Goal: Information Seeking & Learning: Check status

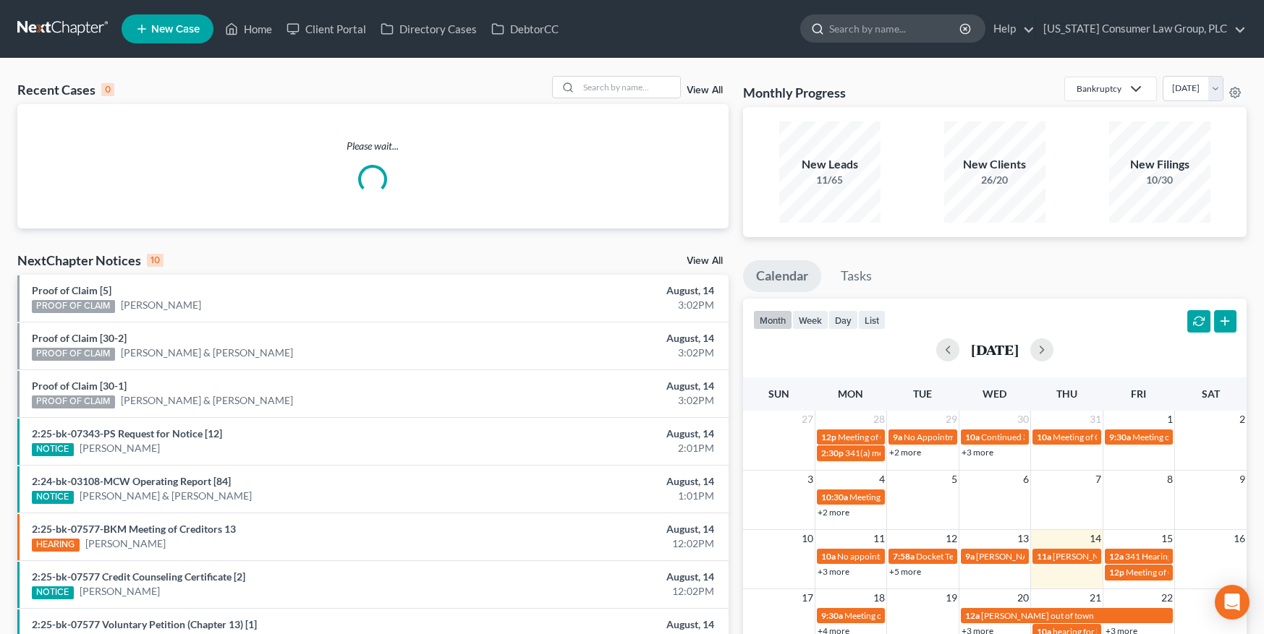
click at [894, 33] on input "search" at bounding box center [895, 28] width 132 height 27
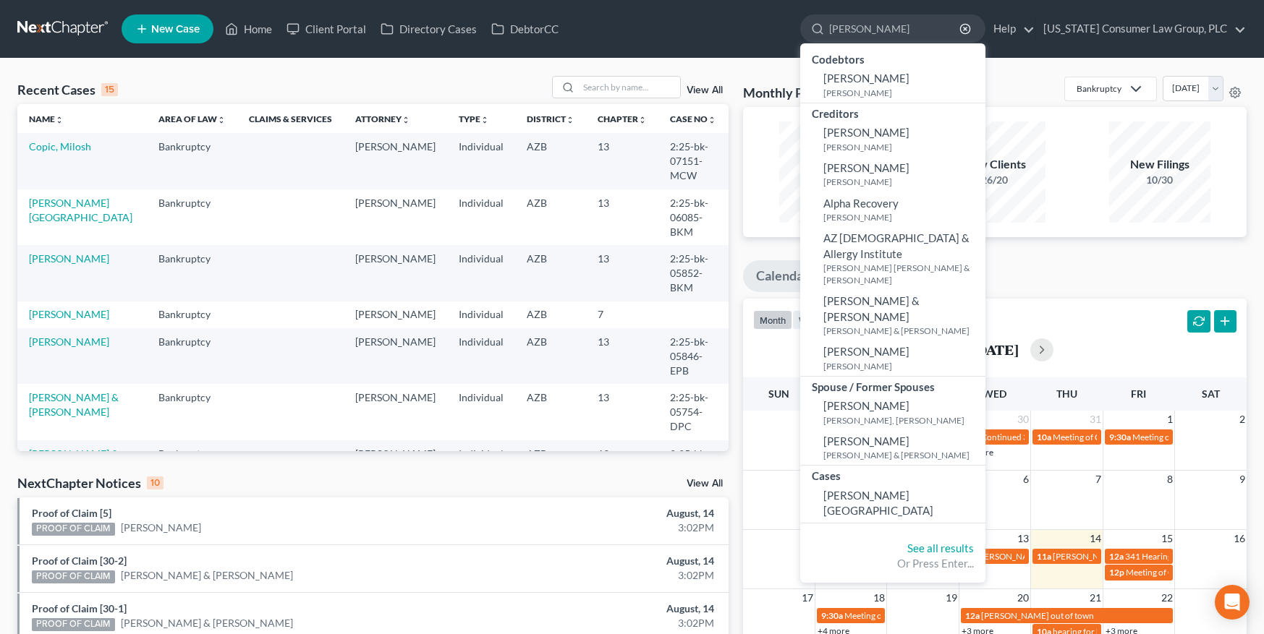
drag, startPoint x: 894, startPoint y: 29, endPoint x: 781, endPoint y: 25, distance: 112.9
click at [781, 25] on ul "New Case Home Client Portal Directory Cases DebtorCC [PERSON_NAME] - No Result …" at bounding box center [684, 29] width 1125 height 38
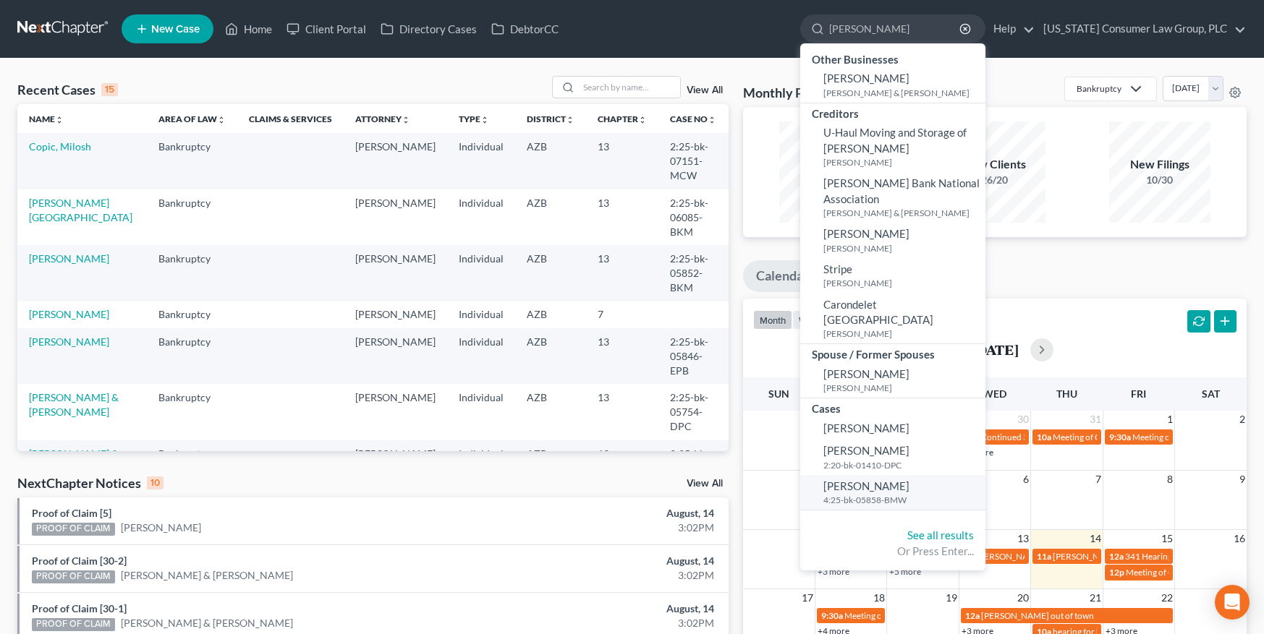
type input "[PERSON_NAME]"
click at [865, 494] on small "4:25-bk-05858-BMW" at bounding box center [902, 500] width 158 height 12
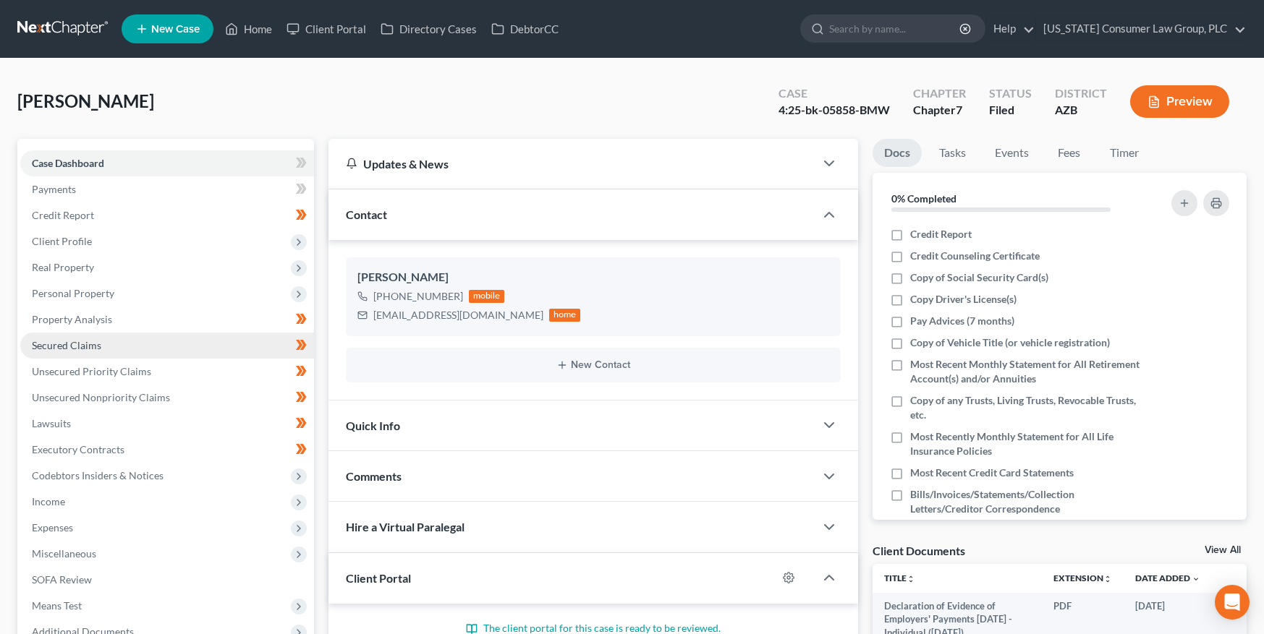
drag, startPoint x: 89, startPoint y: 344, endPoint x: 154, endPoint y: 344, distance: 65.1
click at [89, 344] on span "Secured Claims" at bounding box center [66, 345] width 69 height 12
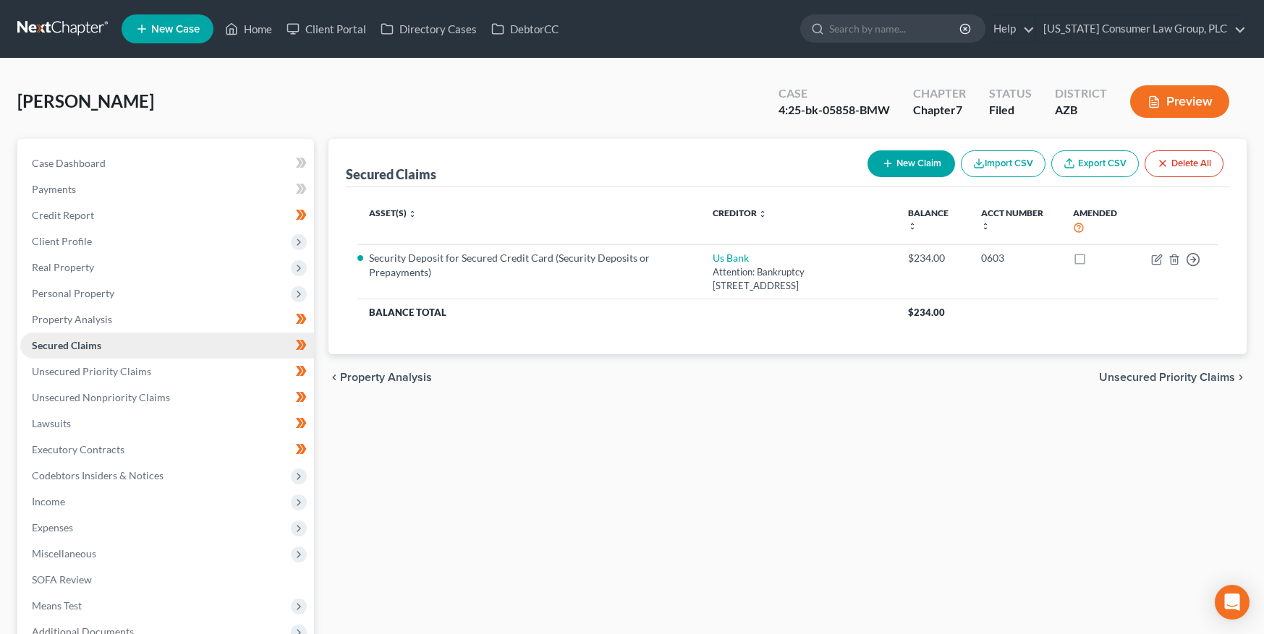
click at [94, 342] on span "Secured Claims" at bounding box center [66, 345] width 69 height 12
click at [70, 286] on span "Personal Property" at bounding box center [167, 294] width 294 height 26
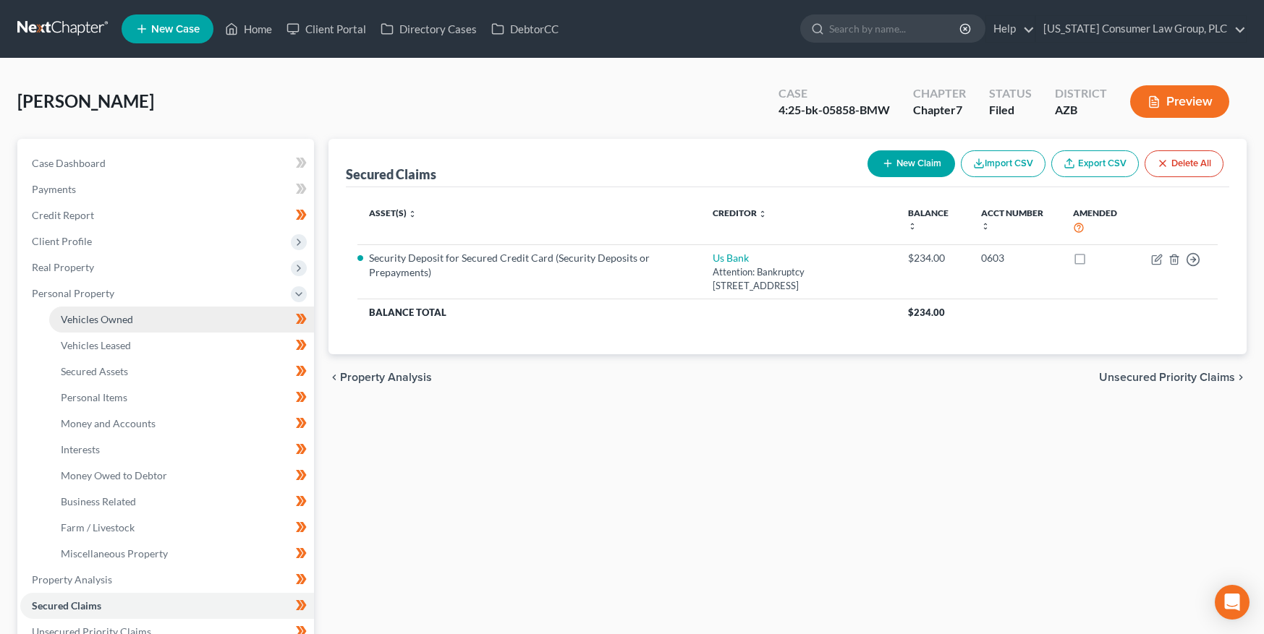
click at [61, 314] on span "Vehicles Owned" at bounding box center [97, 319] width 72 height 12
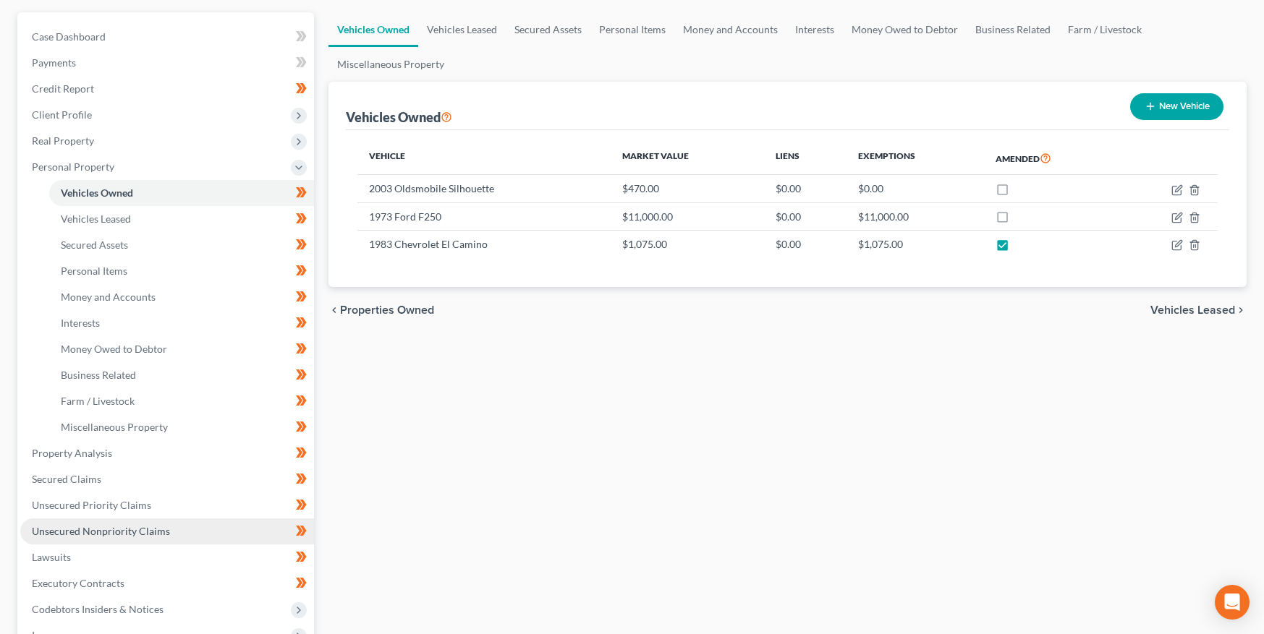
click at [81, 535] on span "Unsecured Nonpriority Claims" at bounding box center [101, 531] width 138 height 12
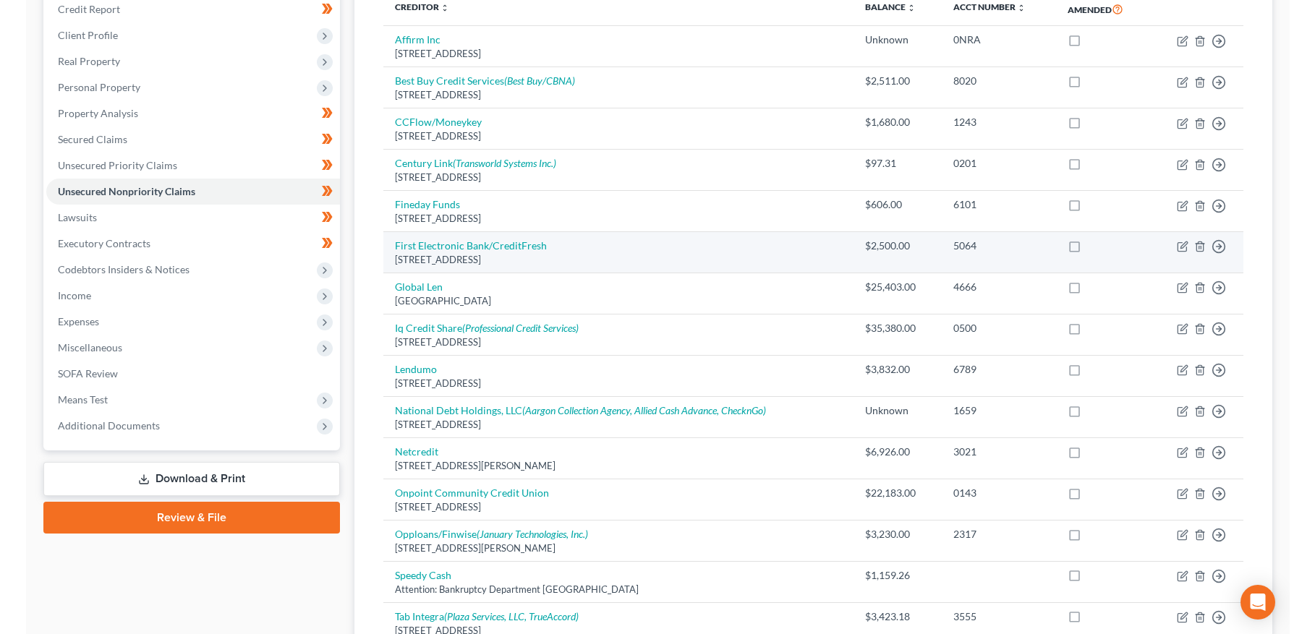
scroll to position [242, 0]
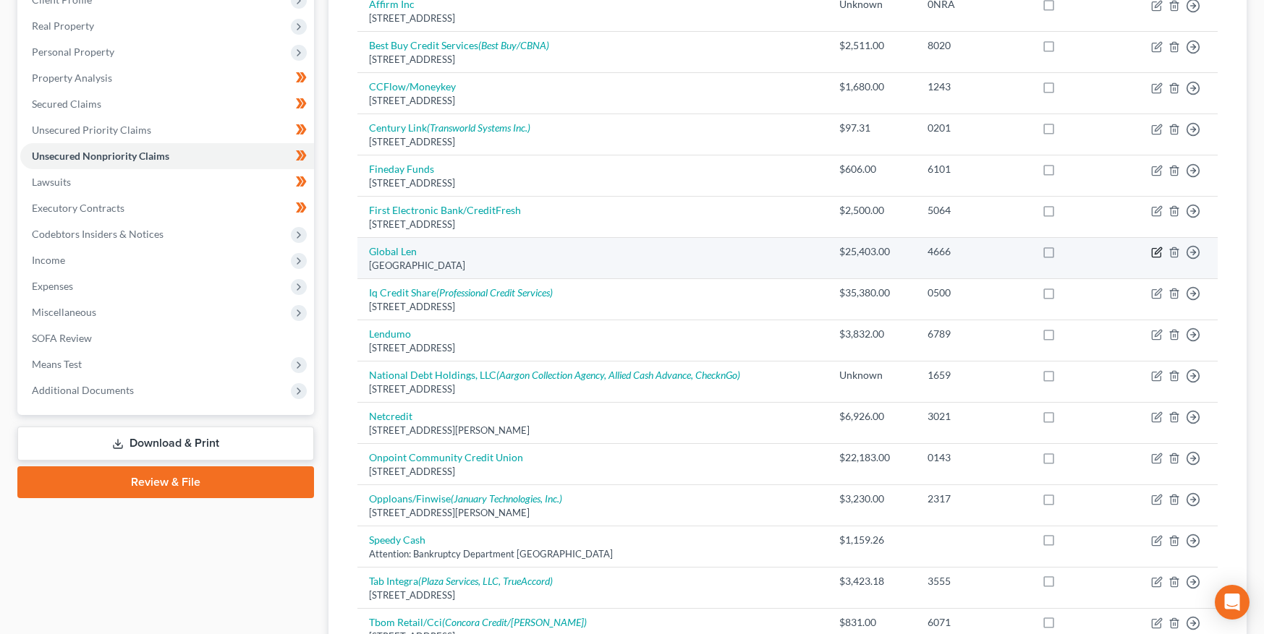
click at [1153, 250] on icon "button" at bounding box center [1157, 253] width 12 height 12
select select "10"
select select "4"
select select "0"
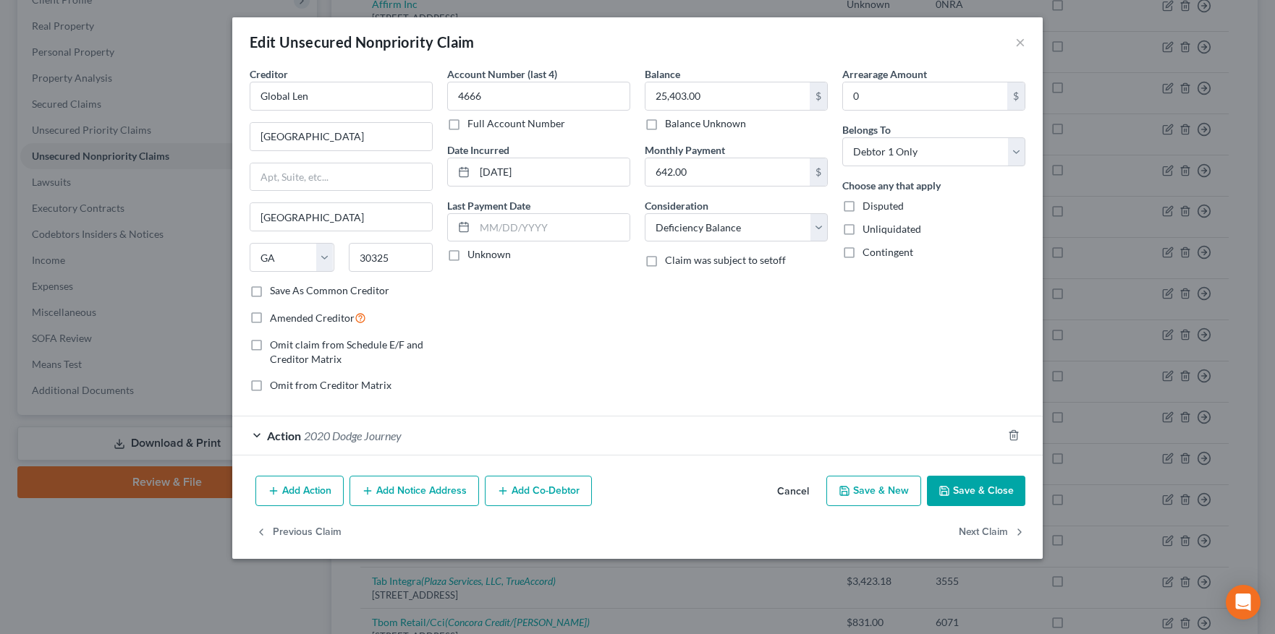
click at [789, 488] on button "Cancel" at bounding box center [792, 492] width 55 height 29
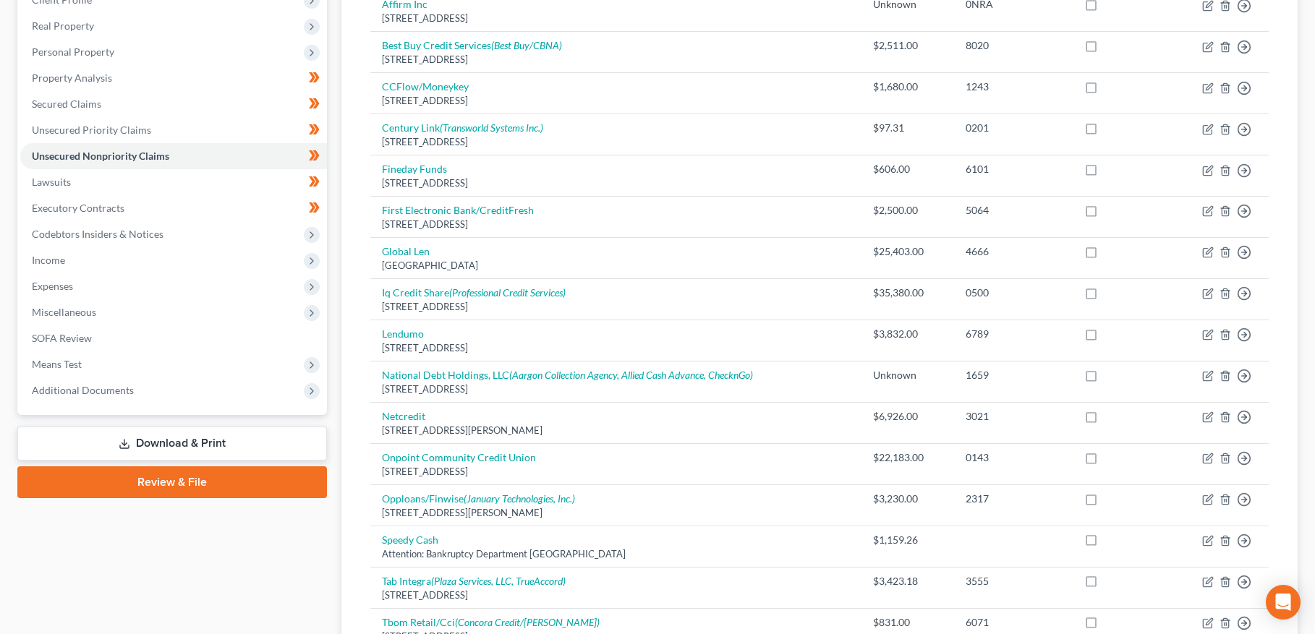
scroll to position [0, 0]
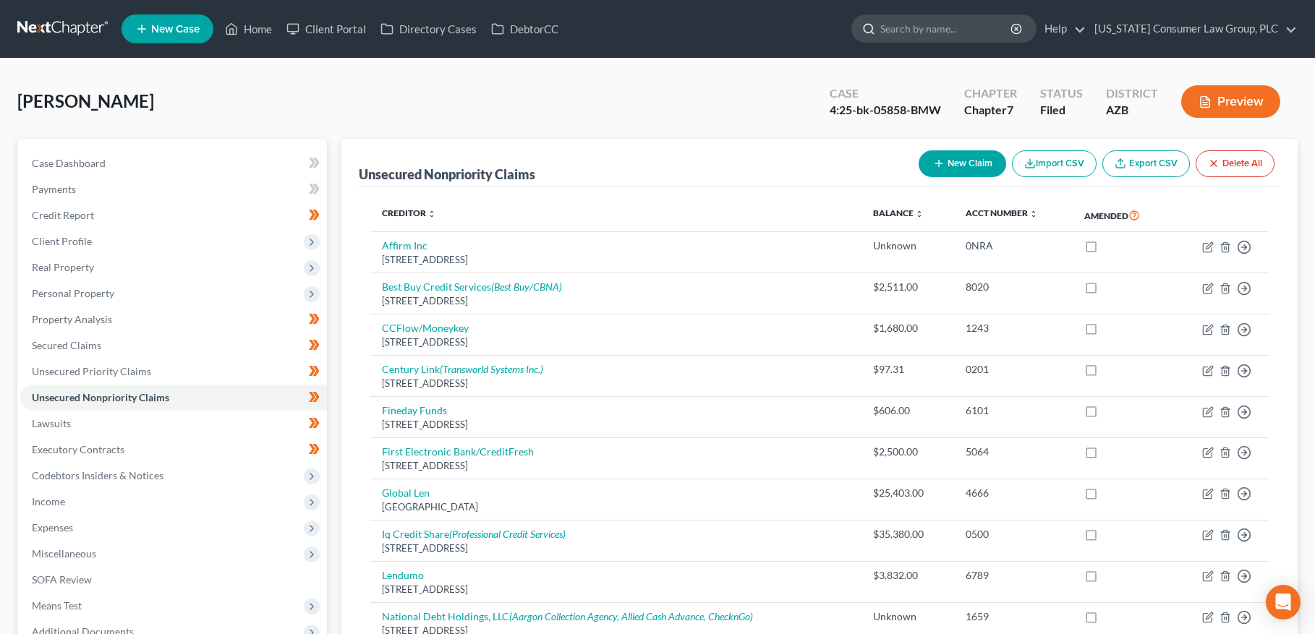
click at [1013, 30] on input "search" at bounding box center [946, 28] width 132 height 27
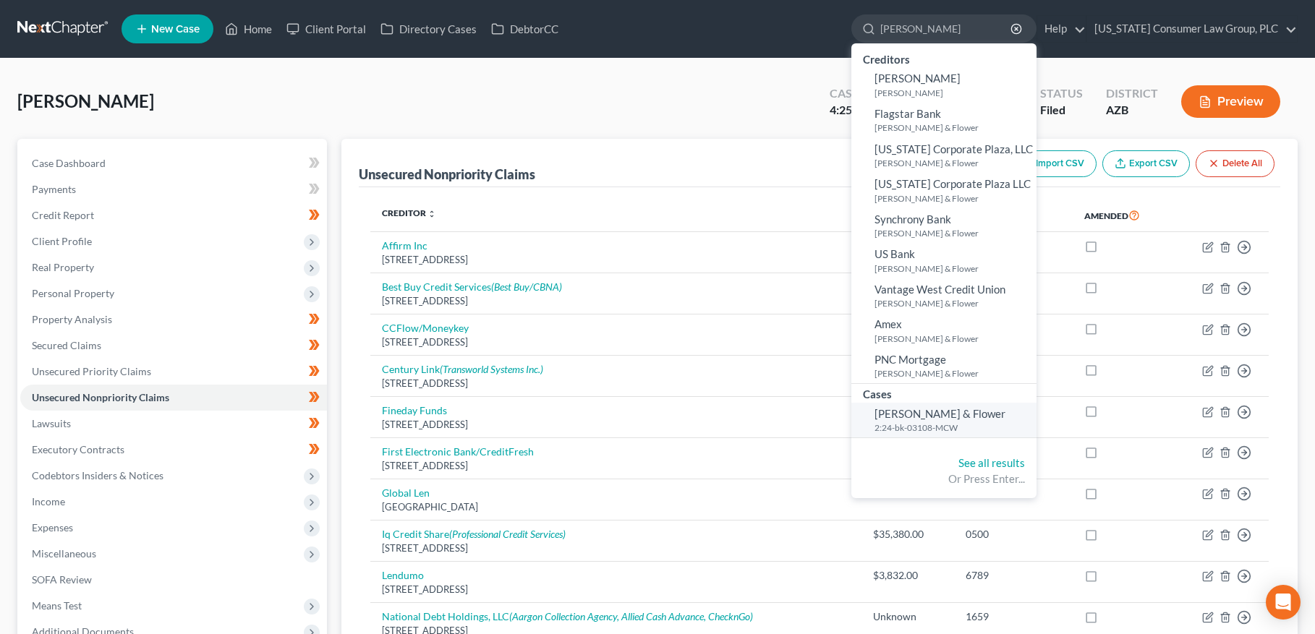
type input "[PERSON_NAME]"
click at [922, 418] on span "[PERSON_NAME] & Flower" at bounding box center [940, 413] width 131 height 13
click at [919, 424] on small "2:24-bk-03108-MCW" at bounding box center [954, 428] width 158 height 12
click at [917, 413] on span "[PERSON_NAME] & Flower" at bounding box center [940, 413] width 131 height 13
click at [909, 415] on span "[PERSON_NAME] & Flower" at bounding box center [940, 413] width 131 height 13
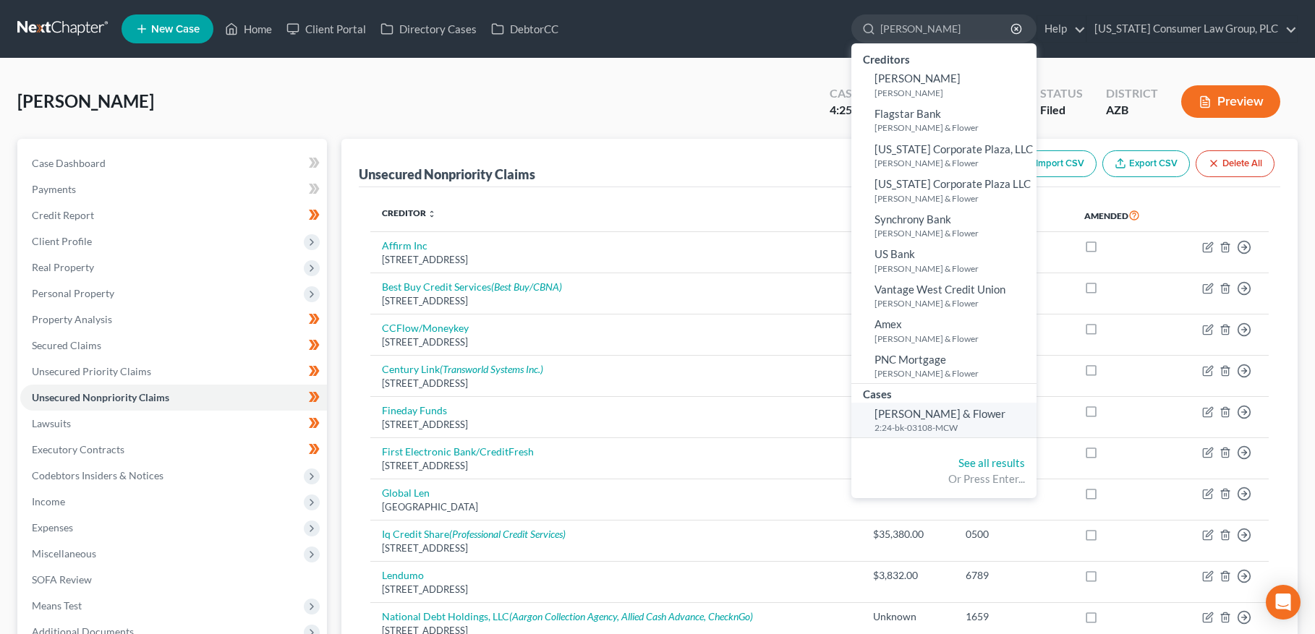
click at [909, 415] on span "[PERSON_NAME] & Flower" at bounding box center [940, 413] width 131 height 13
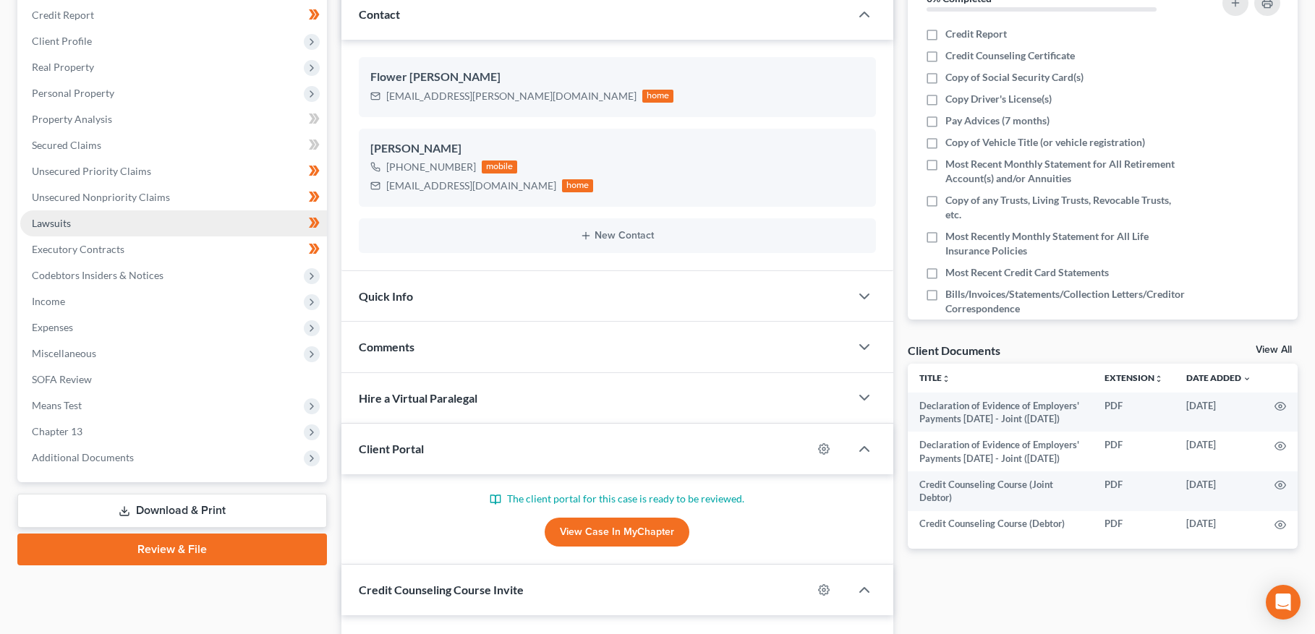
scroll to position [304, 0]
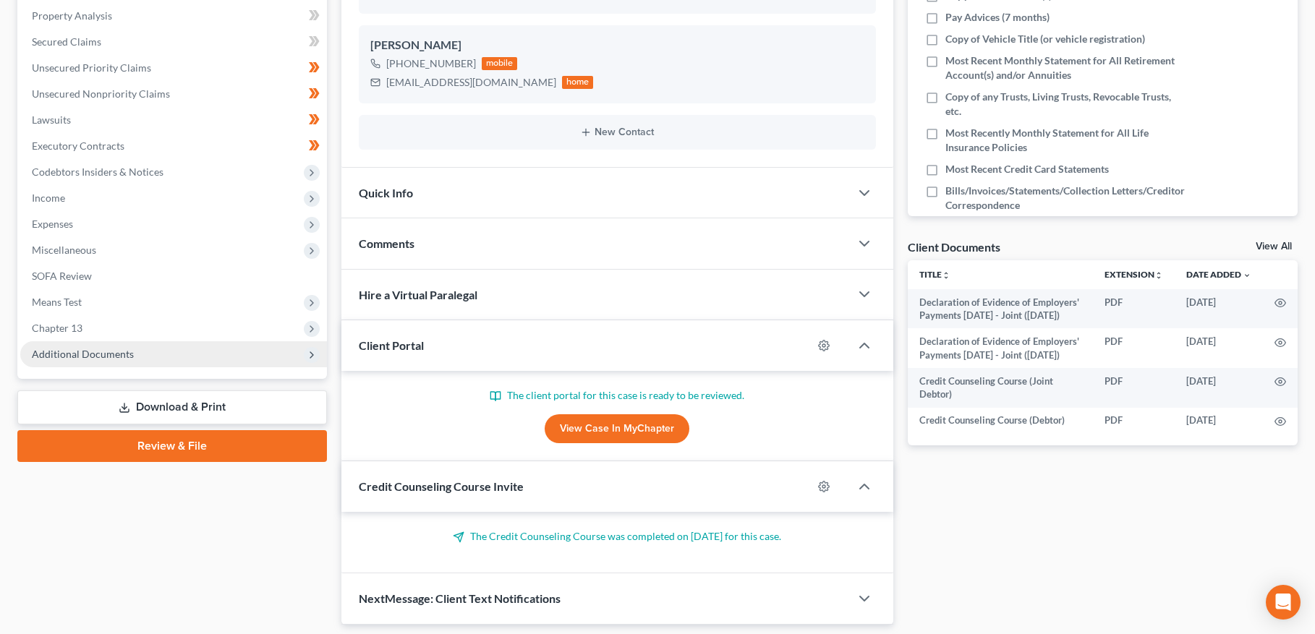
click at [89, 350] on span "Additional Documents" at bounding box center [83, 354] width 102 height 12
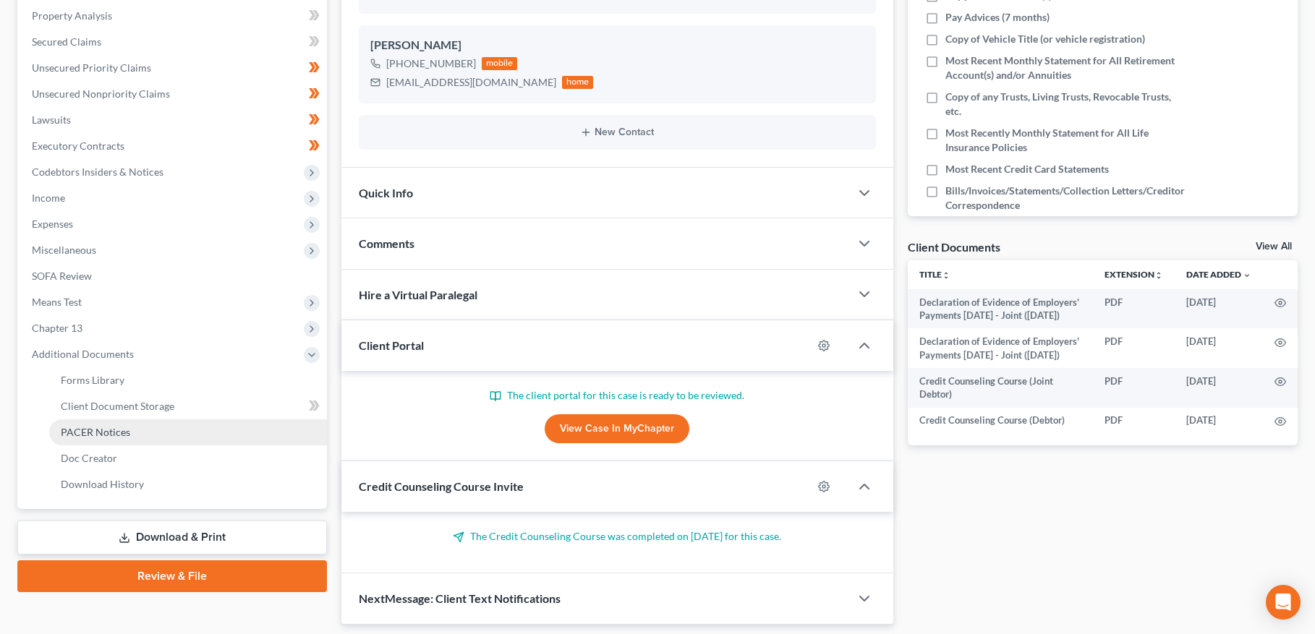
drag, startPoint x: 103, startPoint y: 433, endPoint x: 115, endPoint y: 423, distance: 15.5
click at [103, 433] on span "PACER Notices" at bounding box center [95, 432] width 69 height 12
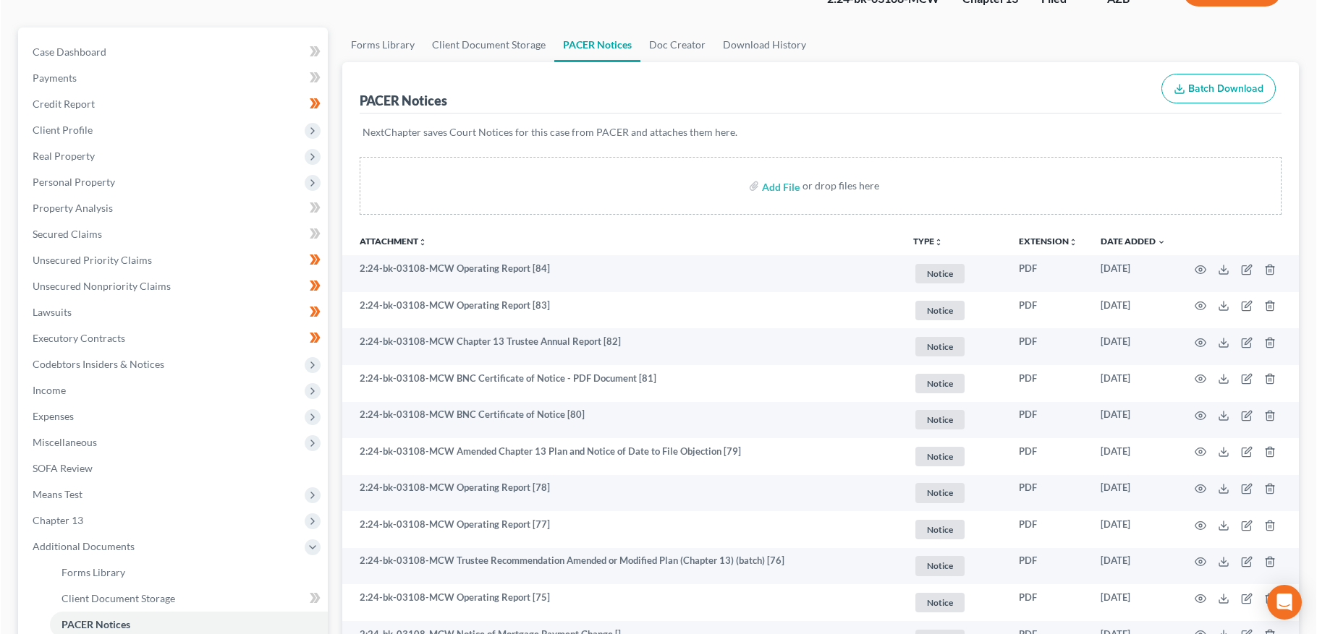
scroll to position [114, 0]
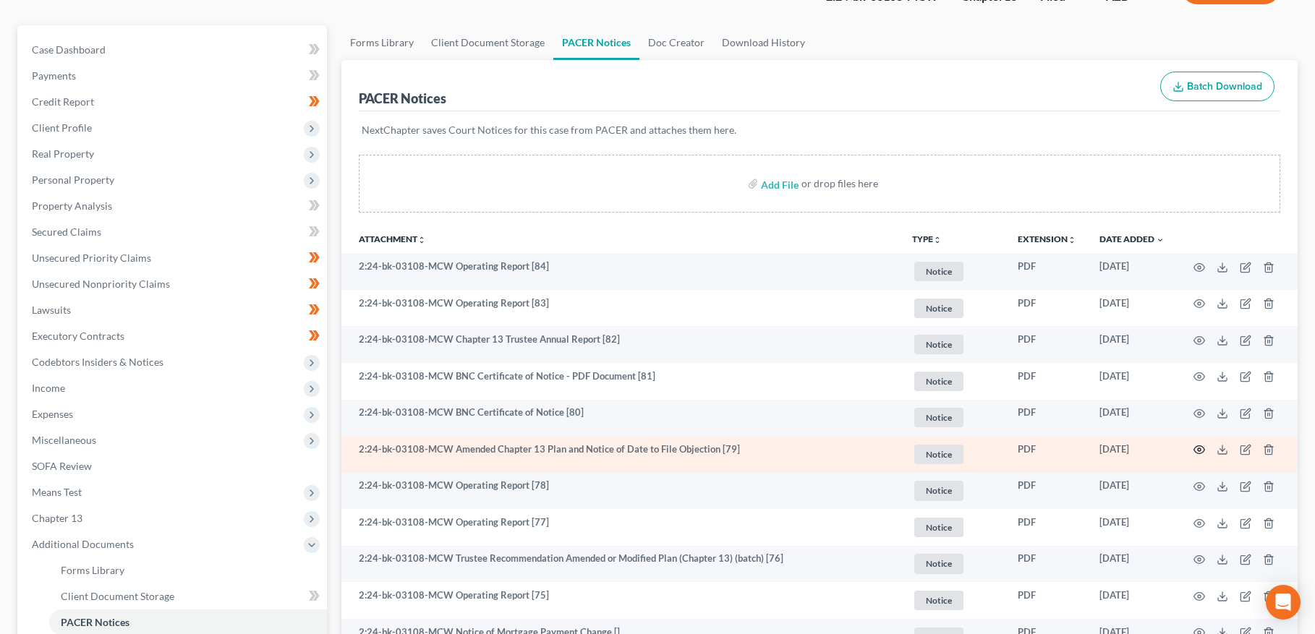
click at [1196, 450] on icon "button" at bounding box center [1200, 450] width 12 height 12
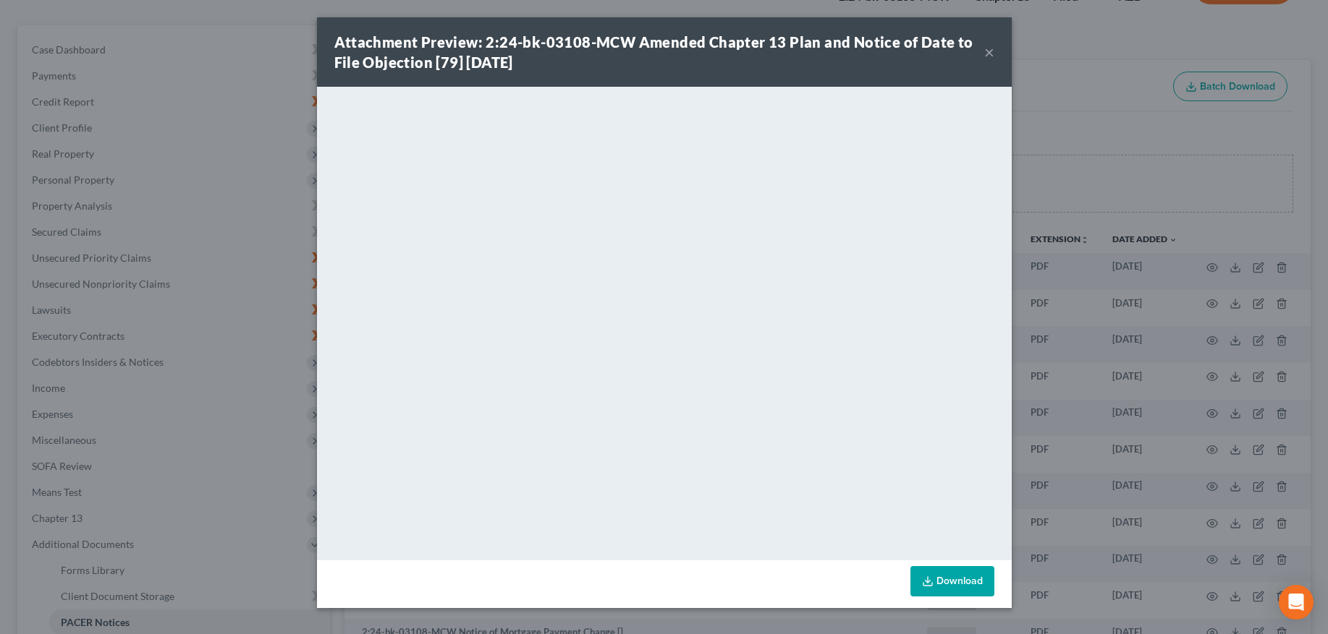
click at [987, 54] on button "×" at bounding box center [989, 51] width 10 height 17
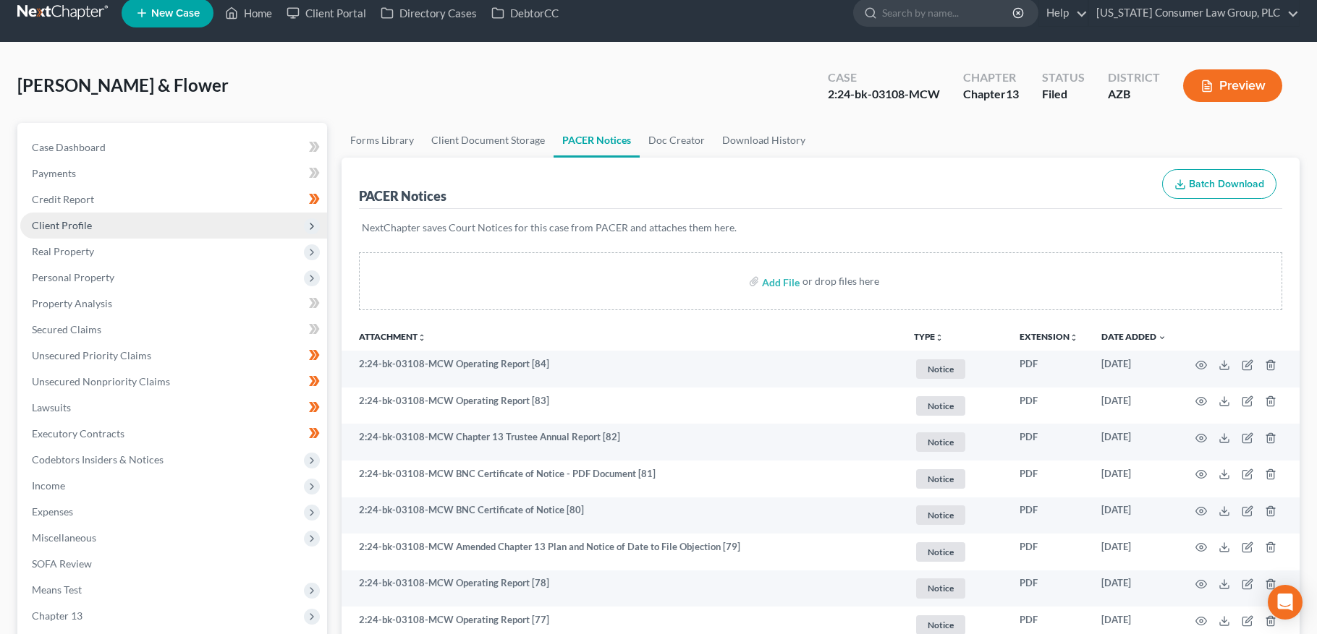
scroll to position [0, 0]
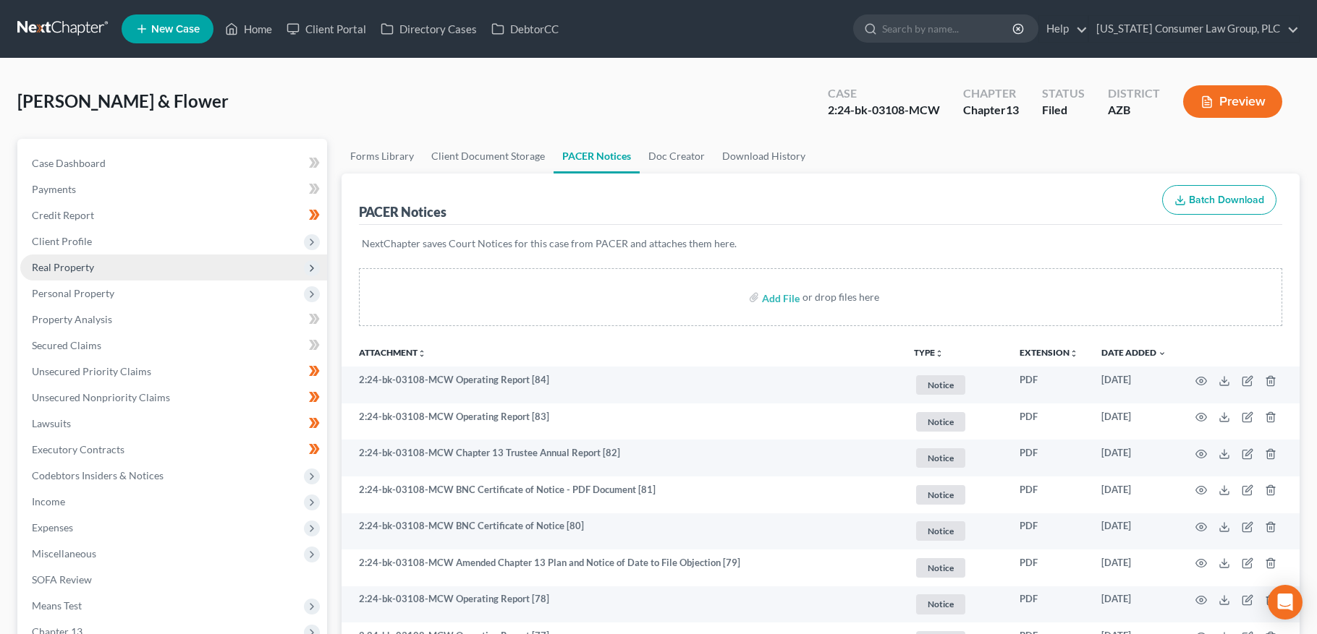
click at [75, 268] on span "Real Property" at bounding box center [63, 267] width 62 height 12
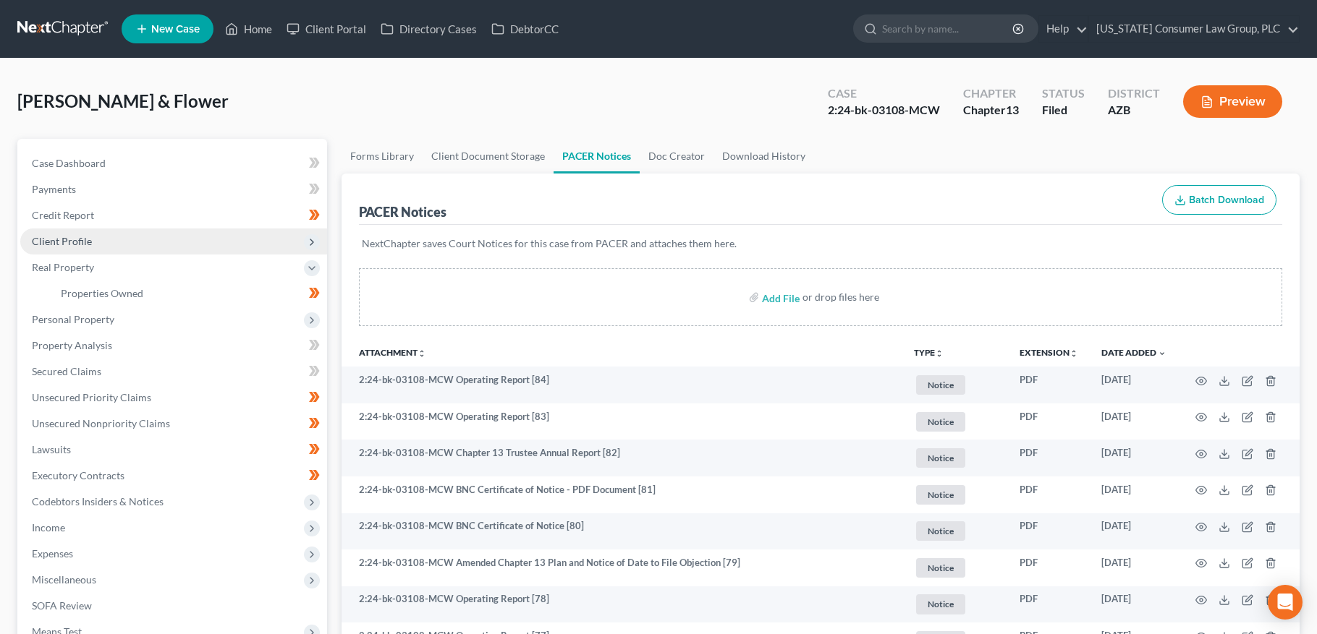
click at [71, 249] on span "Client Profile" at bounding box center [173, 242] width 307 height 26
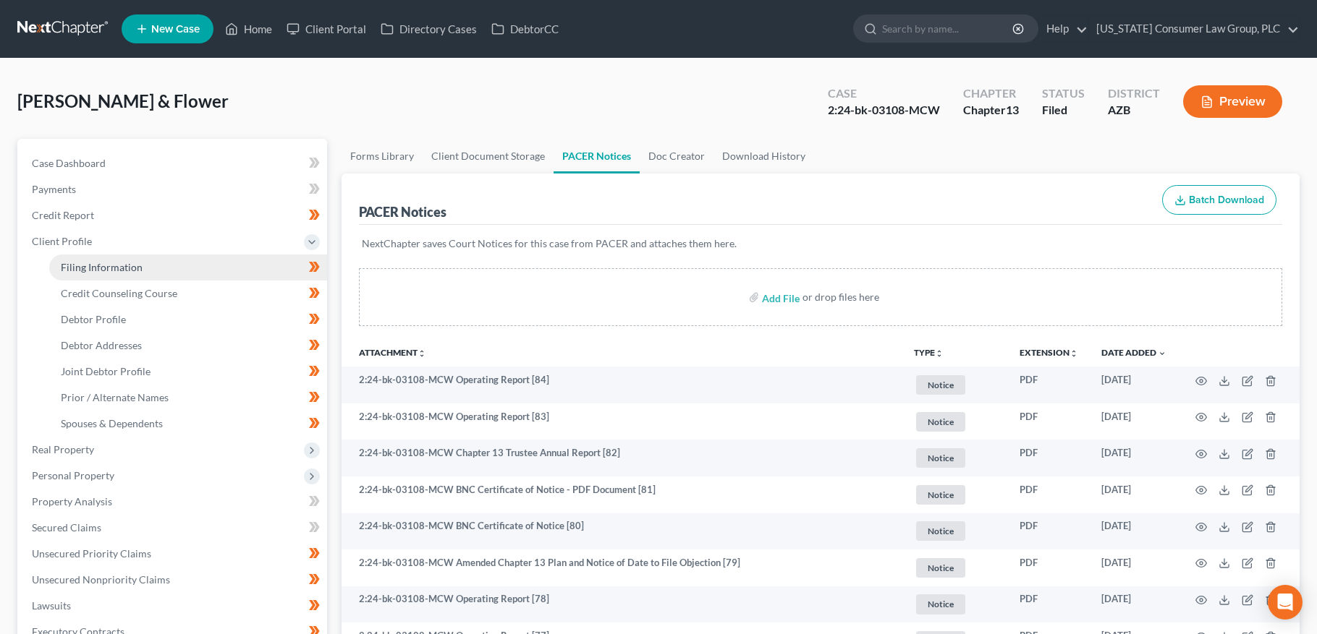
click at [83, 269] on span "Filing Information" at bounding box center [102, 267] width 82 height 12
select select "1"
select select "3"
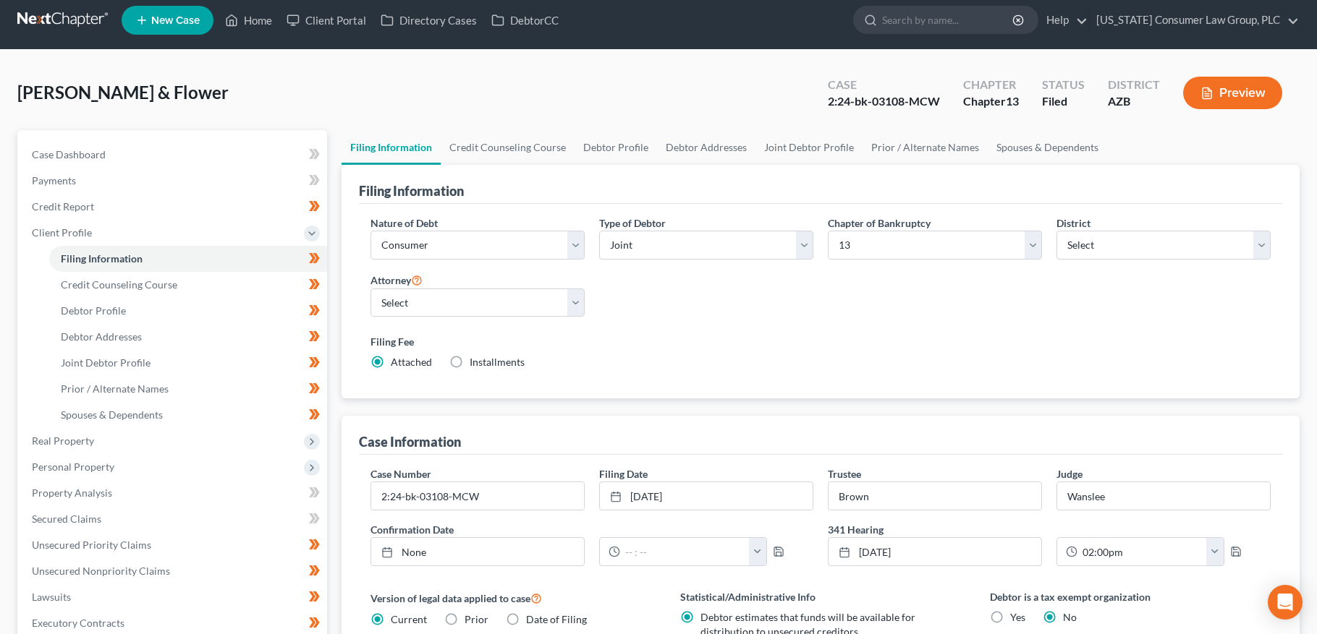
scroll to position [368, 0]
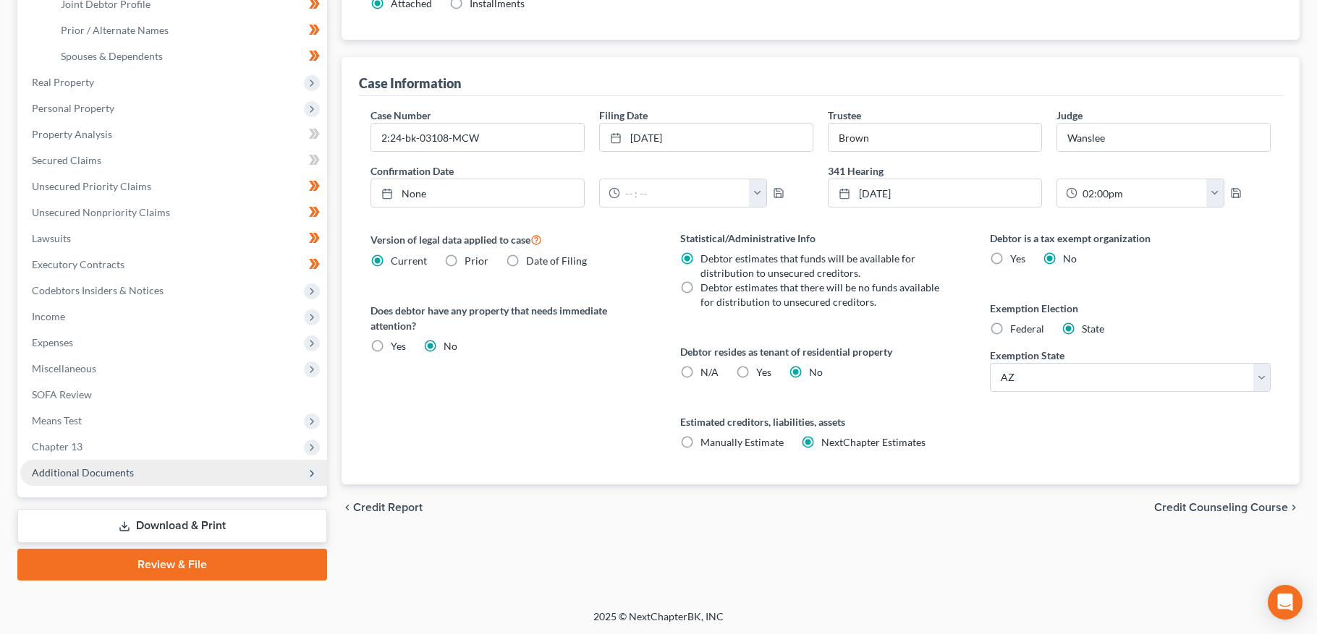
click at [88, 472] on span "Additional Documents" at bounding box center [83, 473] width 102 height 12
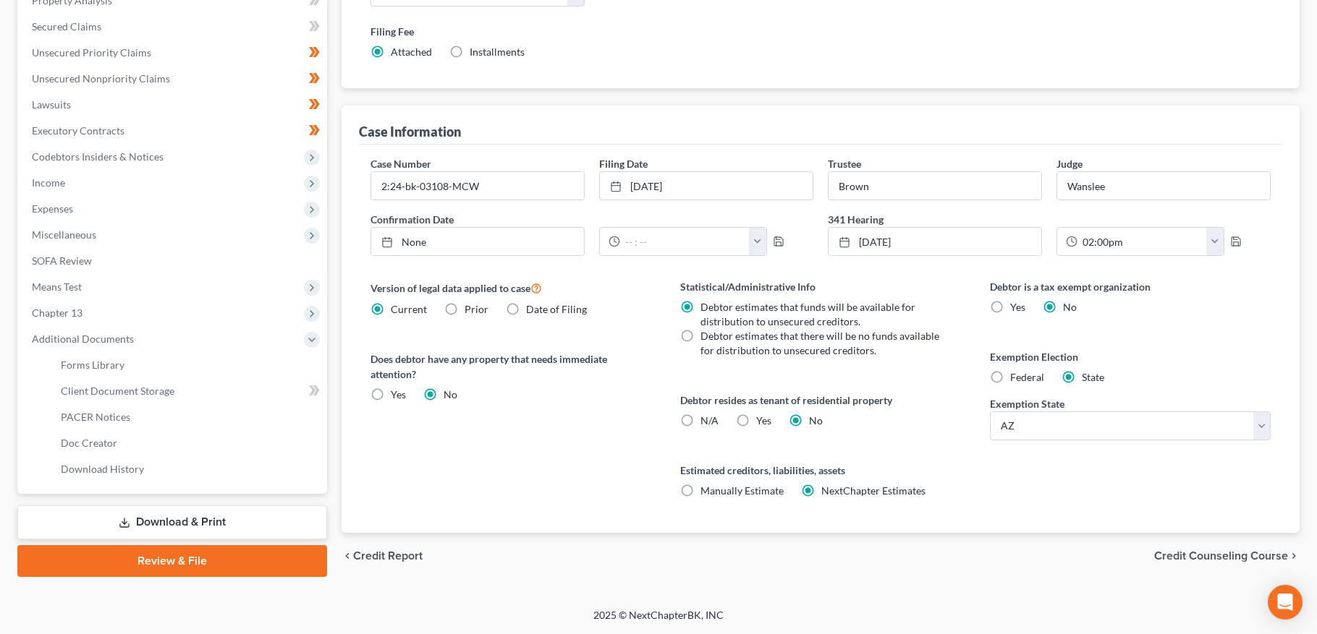
scroll to position [316, 0]
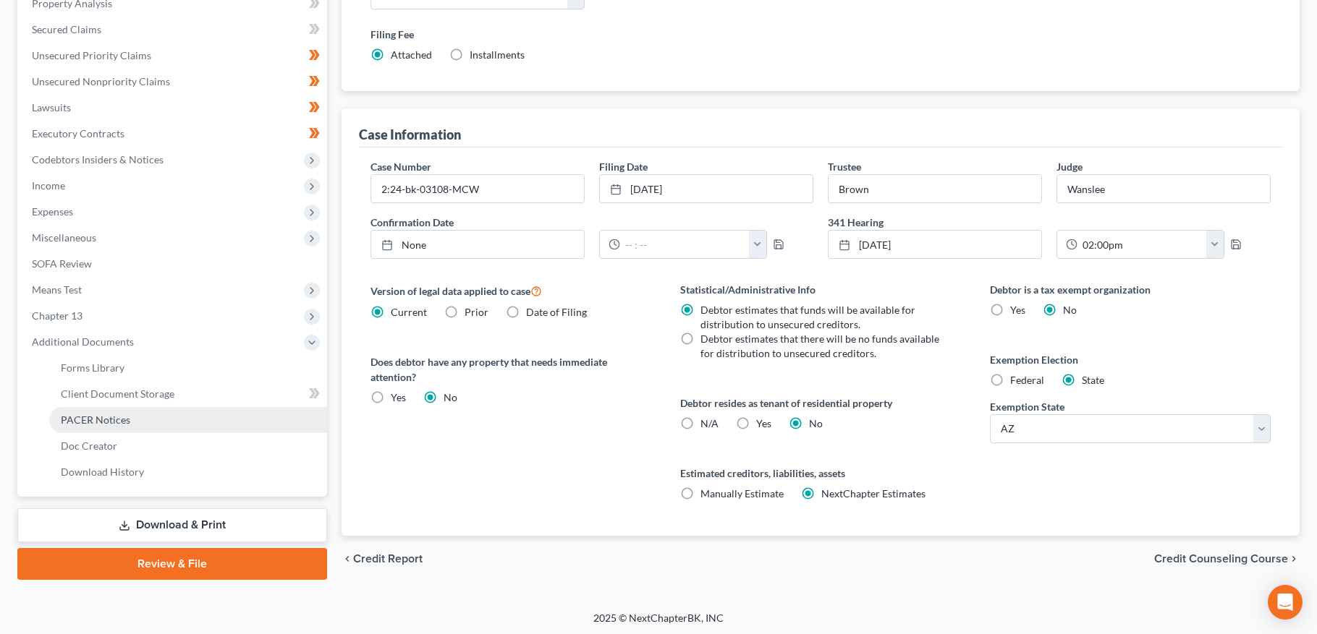
click at [152, 420] on link "PACER Notices" at bounding box center [188, 420] width 278 height 26
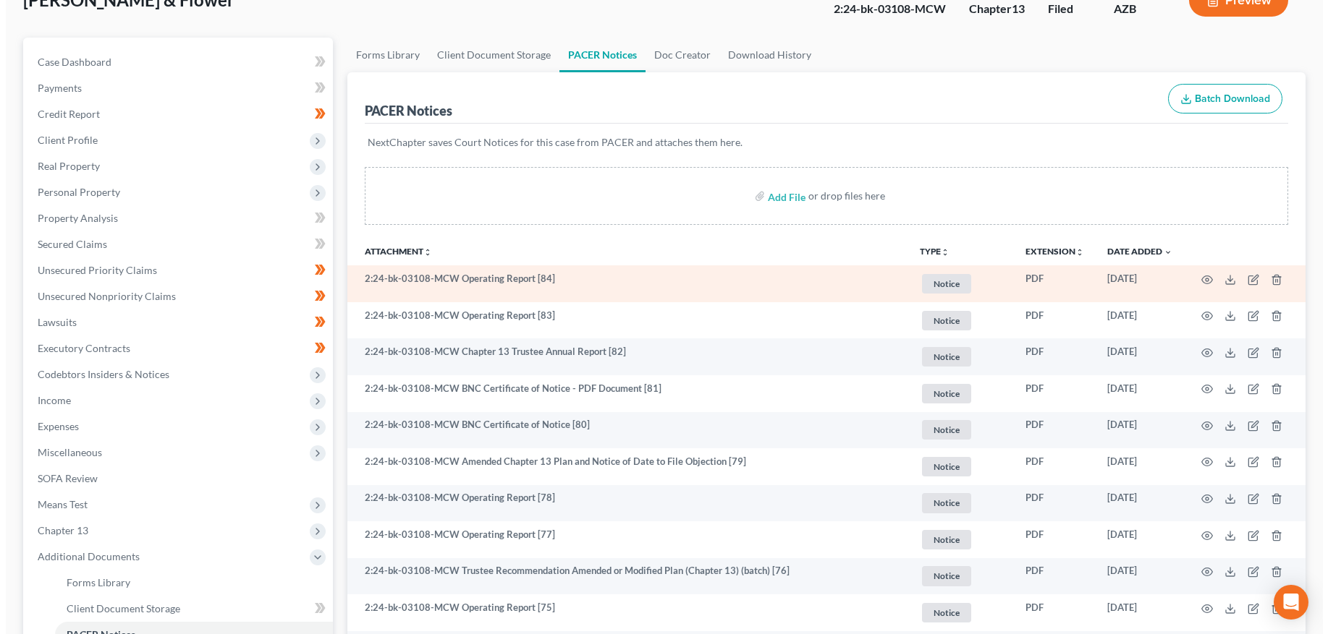
scroll to position [102, 0]
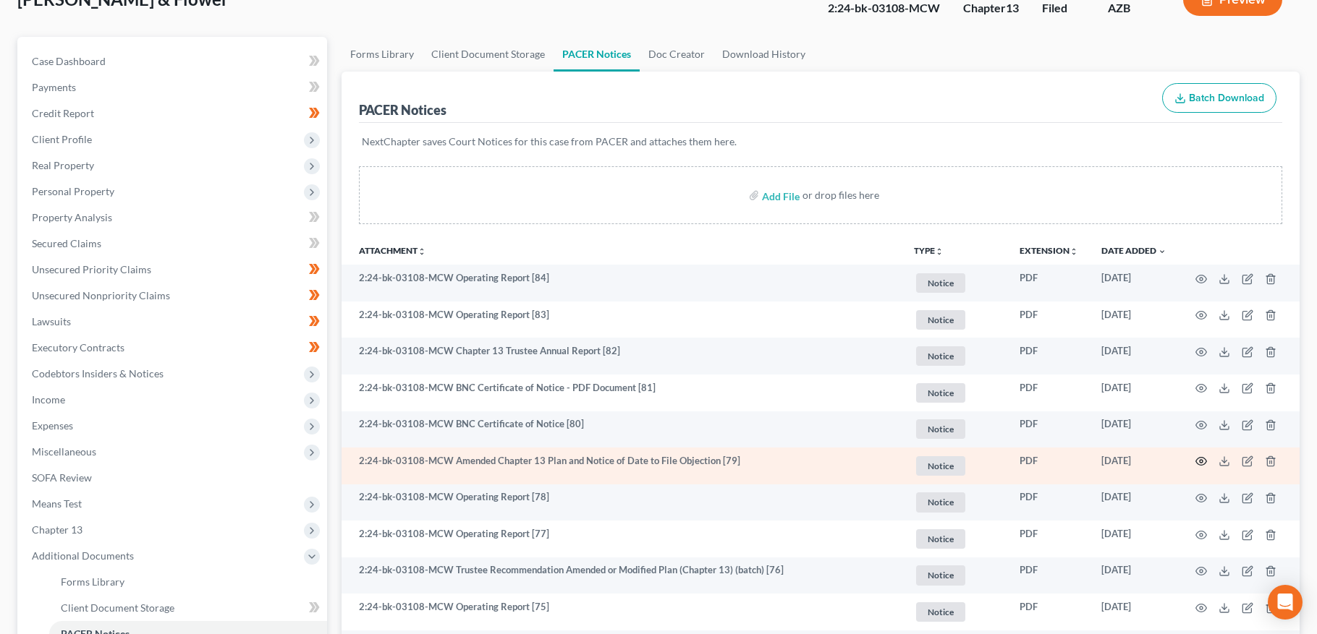
click at [1203, 459] on icon "button" at bounding box center [1201, 462] width 12 height 12
